Goal: Information Seeking & Learning: Check status

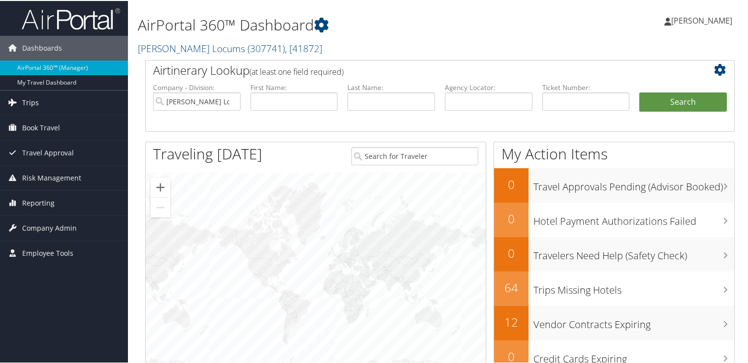
click at [50, 93] on link "Trips" at bounding box center [64, 102] width 128 height 25
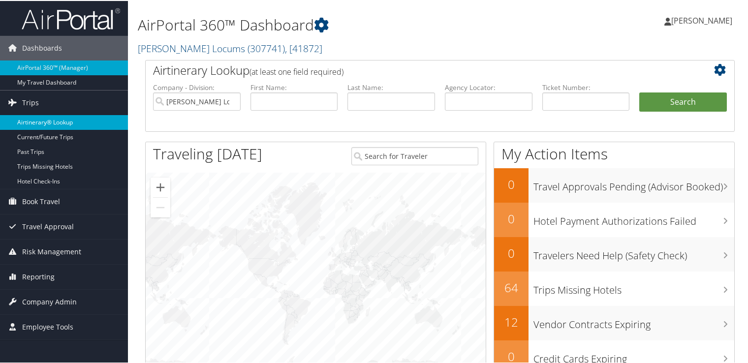
click at [54, 118] on link "Airtinerary® Lookup" at bounding box center [64, 121] width 128 height 15
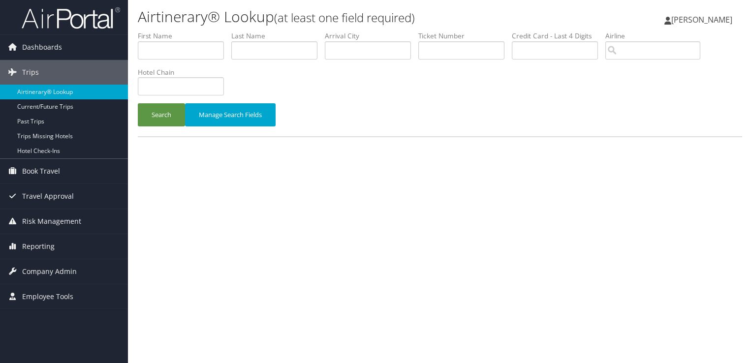
click at [272, 37] on label "Last Name" at bounding box center [277, 36] width 93 height 10
click at [274, 50] on input "text" at bounding box center [274, 50] width 86 height 18
click at [138, 103] on button "Search" at bounding box center [161, 114] width 47 height 23
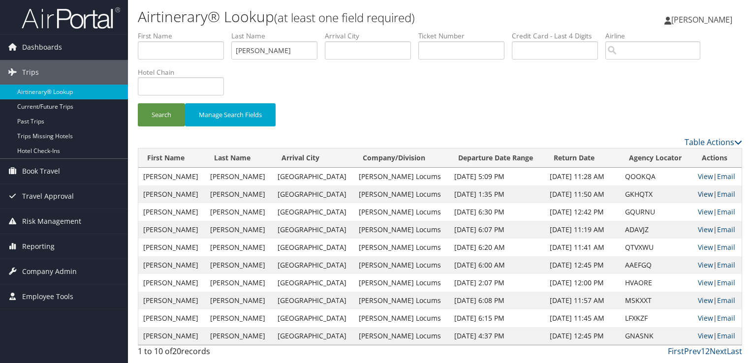
click at [699, 195] on link "View" at bounding box center [704, 193] width 15 height 9
click at [258, 48] on input "gustafson" at bounding box center [274, 50] width 86 height 18
type input "s"
click at [138, 103] on button "Search" at bounding box center [161, 114] width 47 height 23
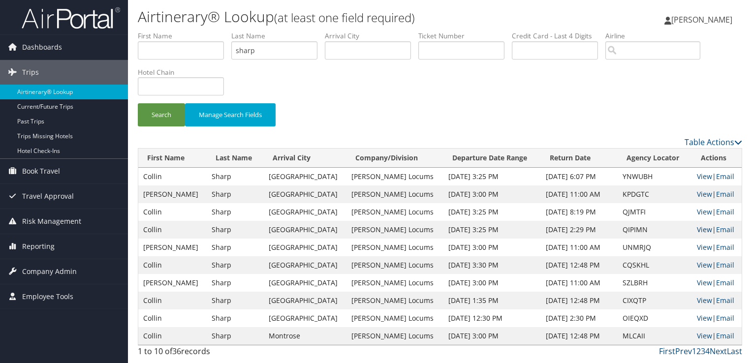
click at [701, 230] on link "View" at bounding box center [703, 229] width 15 height 9
click at [242, 50] on input "sharp" at bounding box center [274, 50] width 86 height 18
click at [138, 103] on button "Search" at bounding box center [161, 114] width 47 height 23
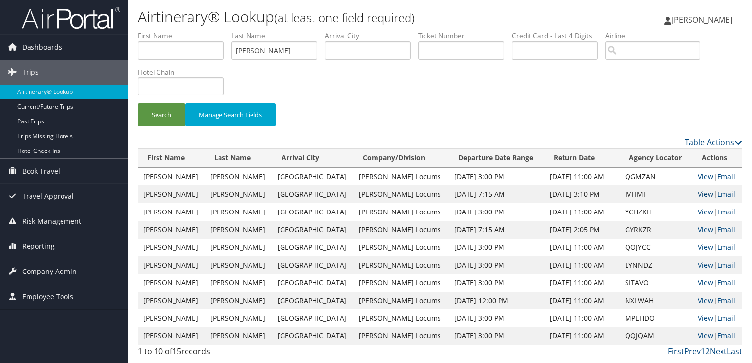
click at [703, 194] on link "View" at bounding box center [704, 193] width 15 height 9
click at [250, 56] on input "barton" at bounding box center [274, 50] width 86 height 18
click at [251, 55] on input "barton" at bounding box center [274, 50] width 86 height 18
click at [138, 103] on button "Search" at bounding box center [161, 114] width 47 height 23
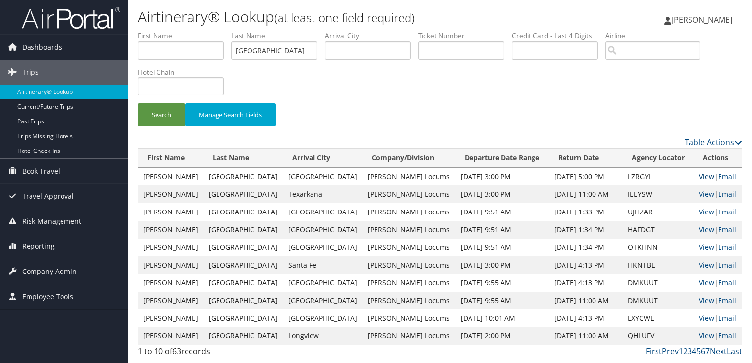
click at [700, 174] on link "View" at bounding box center [705, 176] width 15 height 9
click at [250, 52] on input "napoli" at bounding box center [274, 50] width 86 height 18
click at [138, 103] on button "Search" at bounding box center [161, 114] width 47 height 23
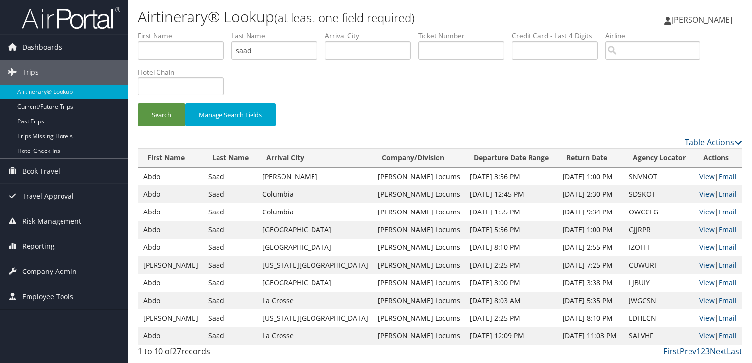
click at [699, 174] on link "View" at bounding box center [706, 176] width 15 height 9
click at [250, 53] on input "saad" at bounding box center [274, 50] width 86 height 18
type input "kabbani"
click at [138, 103] on button "Search" at bounding box center [161, 114] width 47 height 23
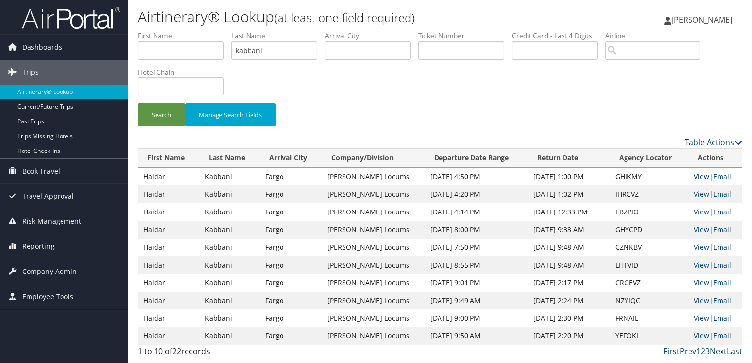
click at [698, 178] on link "View" at bounding box center [700, 176] width 15 height 9
click at [700, 175] on link "View" at bounding box center [700, 176] width 15 height 9
click at [696, 195] on link "View" at bounding box center [700, 193] width 15 height 9
click at [254, 51] on input "kabbani" at bounding box center [274, 50] width 86 height 18
click at [252, 53] on input "kabbani" at bounding box center [274, 50] width 86 height 18
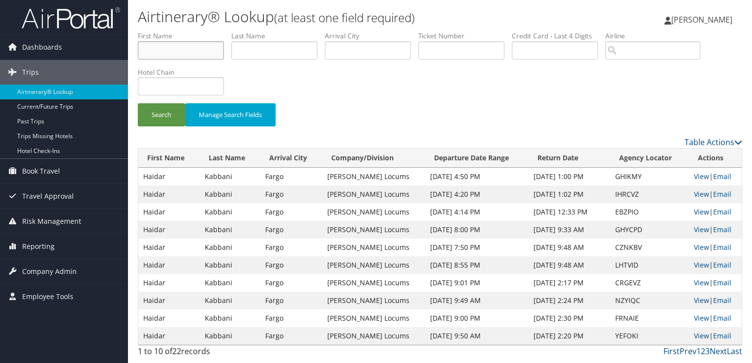
click at [209, 51] on input "text" at bounding box center [181, 50] width 86 height 18
type input "kaidar"
click at [138, 103] on button "Search" at bounding box center [161, 114] width 47 height 23
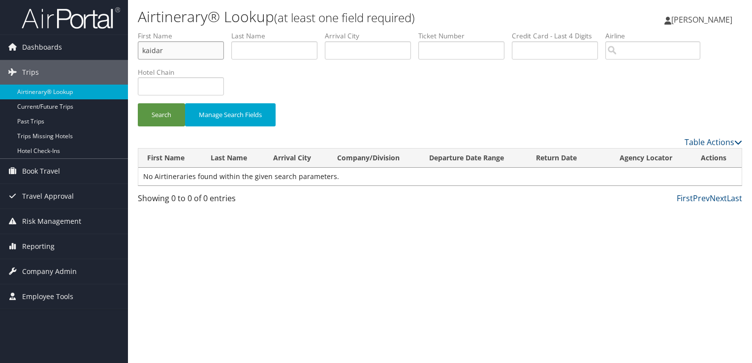
click at [155, 53] on input "kaidar" at bounding box center [181, 50] width 86 height 18
click at [389, 49] on input "text" at bounding box center [368, 50] width 86 height 18
type input "fort wayne"
click at [138, 103] on button "Search" at bounding box center [161, 114] width 47 height 23
drag, startPoint x: 375, startPoint y: 52, endPoint x: 299, endPoint y: 54, distance: 76.7
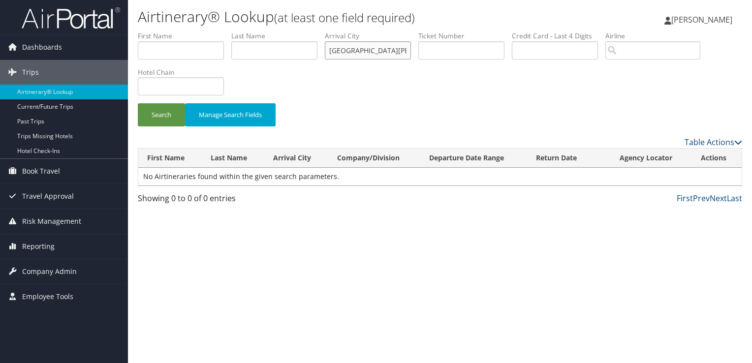
click at [299, 31] on ul "First Name Last Name Departure City Arrival City fort wayne Company/Division Ai…" at bounding box center [440, 31] width 604 height 0
click at [269, 48] on input "text" at bounding box center [274, 50] width 86 height 18
type input "kabbani"
click at [138, 103] on button "Search" at bounding box center [161, 114] width 47 height 23
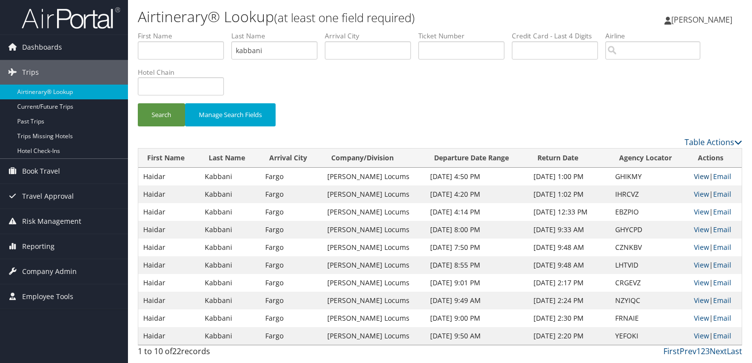
click at [701, 172] on link "View" at bounding box center [700, 176] width 15 height 9
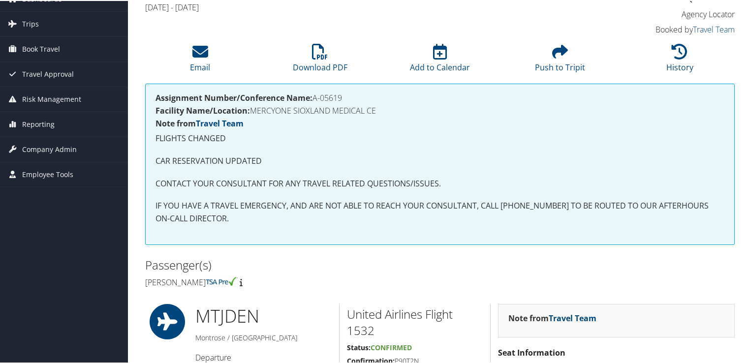
scroll to position [49, 0]
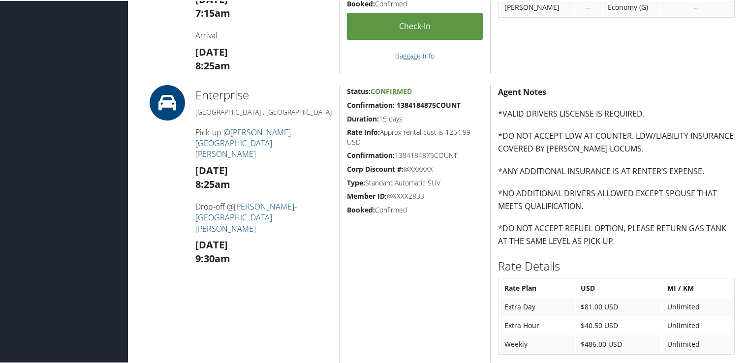
scroll to position [443, 0]
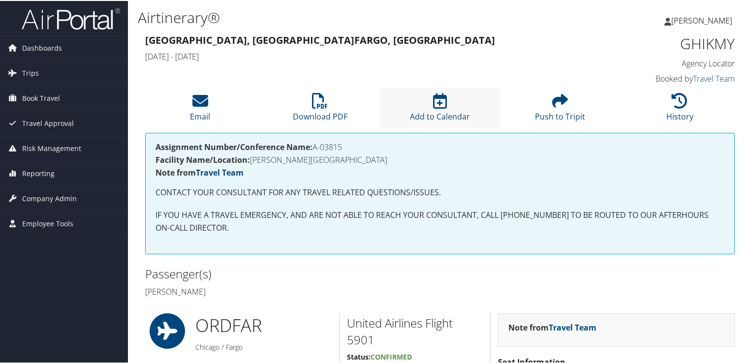
scroll to position [98, 0]
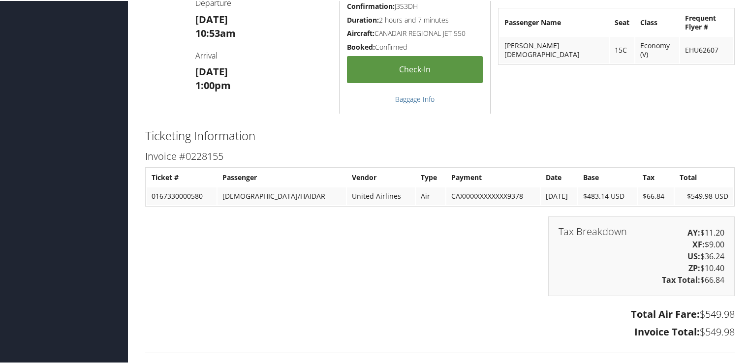
scroll to position [1207, 0]
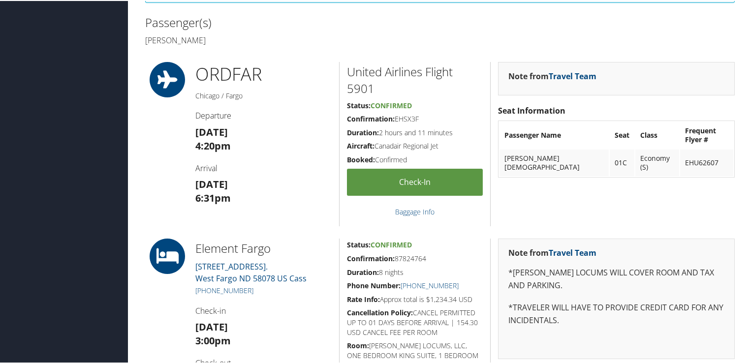
scroll to position [301, 0]
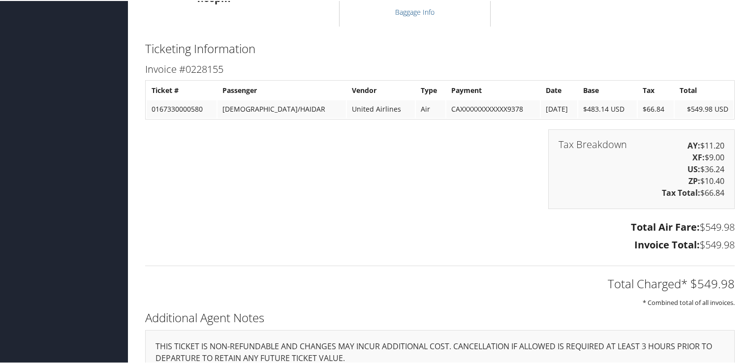
scroll to position [1207, 0]
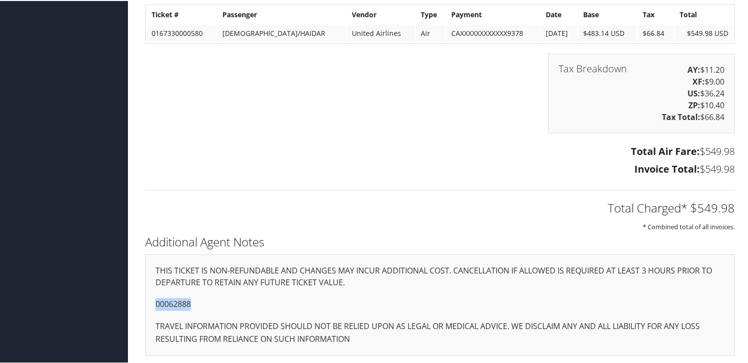
drag, startPoint x: 194, startPoint y: 302, endPoint x: 153, endPoint y: 301, distance: 40.8
click at [153, 301] on div "THIS TICKET IS NON-REFUNDABLE AND CHANGES MAY INCUR ADDITIONAL COST. CANCELLATI…" at bounding box center [439, 304] width 589 height 102
copy p "00062888"
